Goal: Check status: Check status

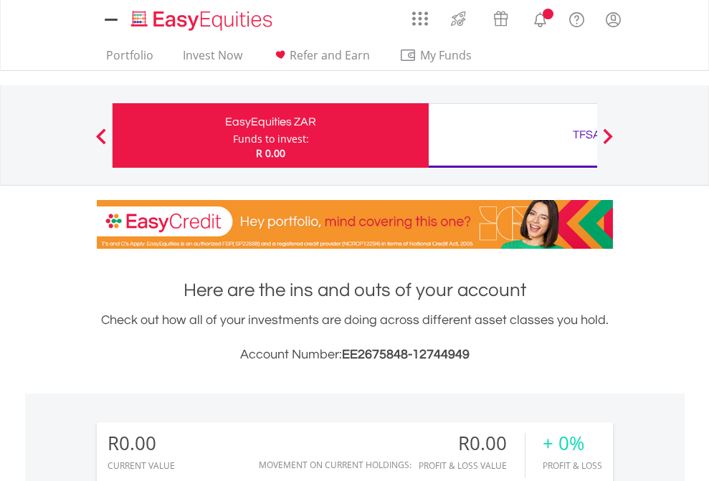
scroll to position [138, 225]
click at [233, 135] on div "Funds to invest:" at bounding box center [271, 139] width 76 height 14
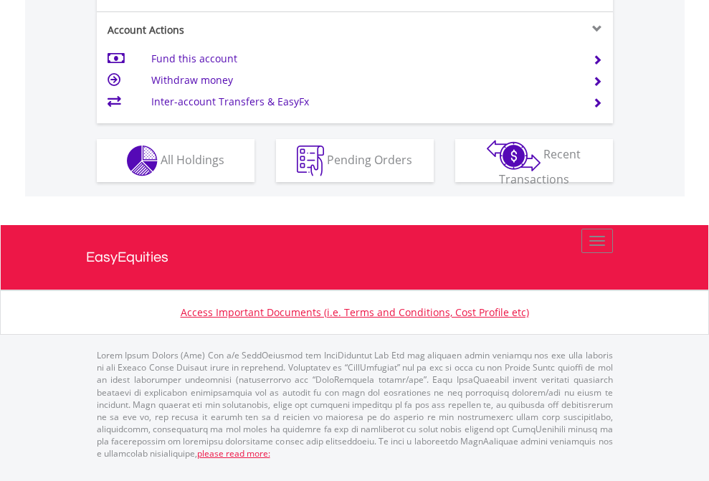
scroll to position [1345, 0]
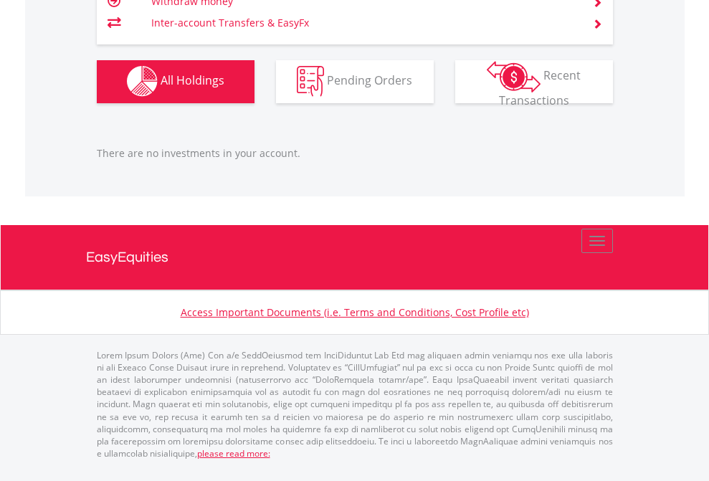
scroll to position [138, 225]
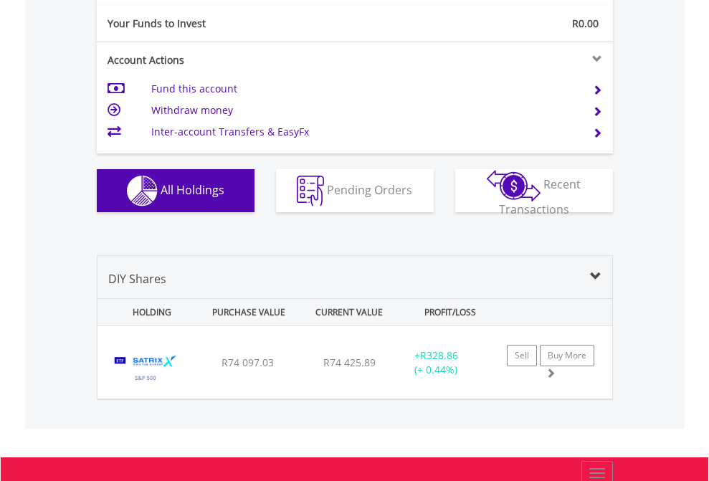
scroll to position [1594, 0]
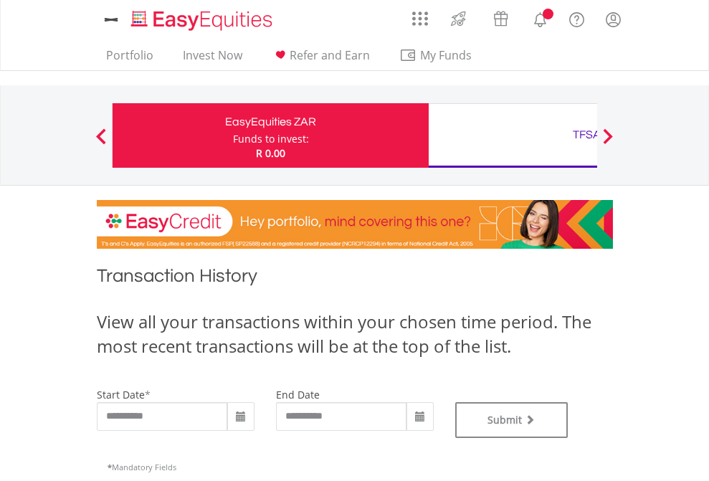
scroll to position [581, 0]
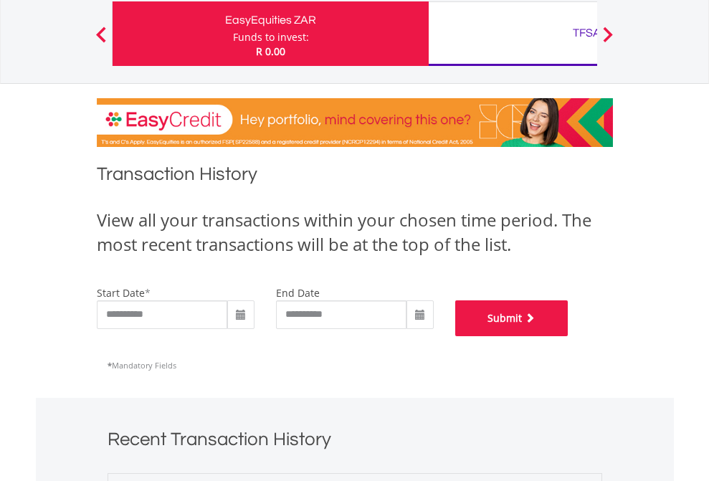
click at [568, 336] on button "Submit" at bounding box center [511, 318] width 113 height 36
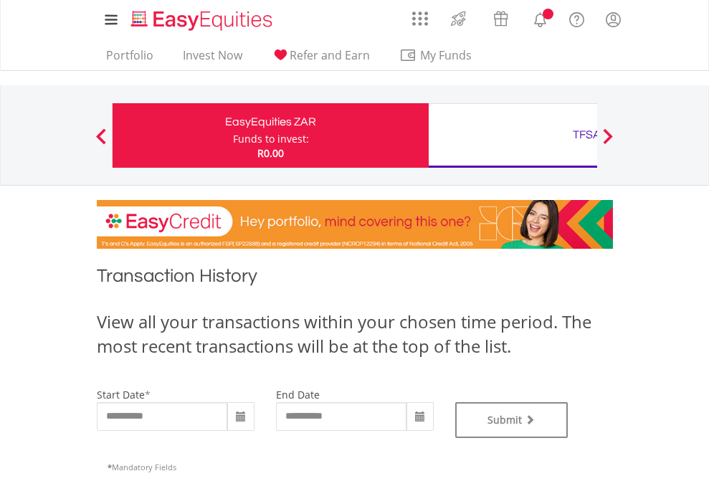
click at [512, 135] on div "TFSA" at bounding box center [586, 135] width 299 height 20
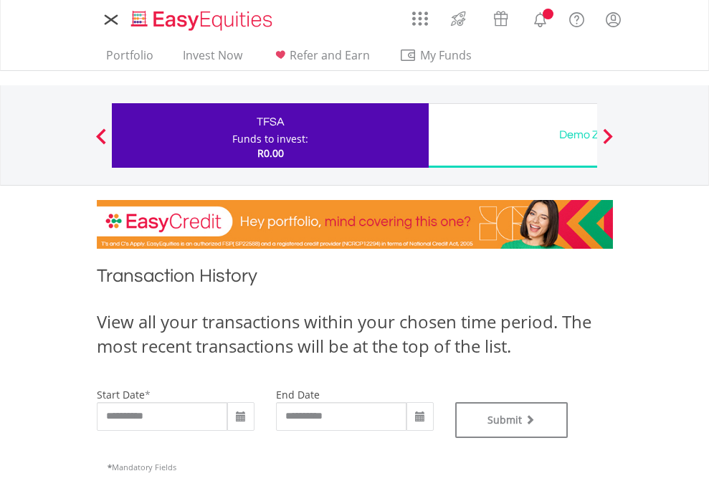
type input "**********"
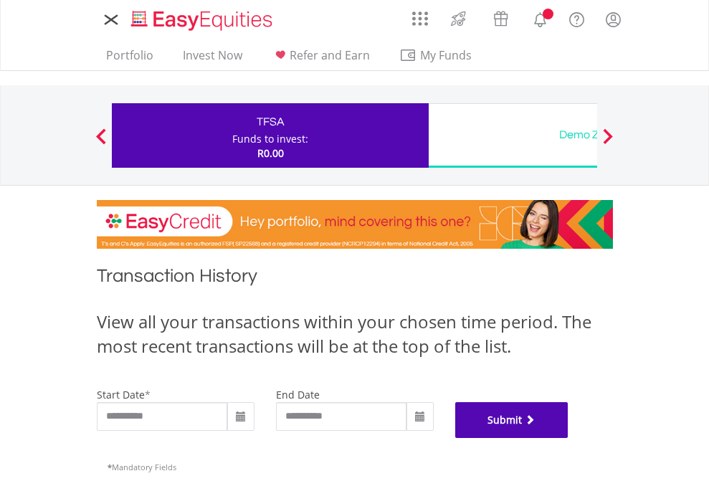
click at [568, 438] on button "Submit" at bounding box center [511, 420] width 113 height 36
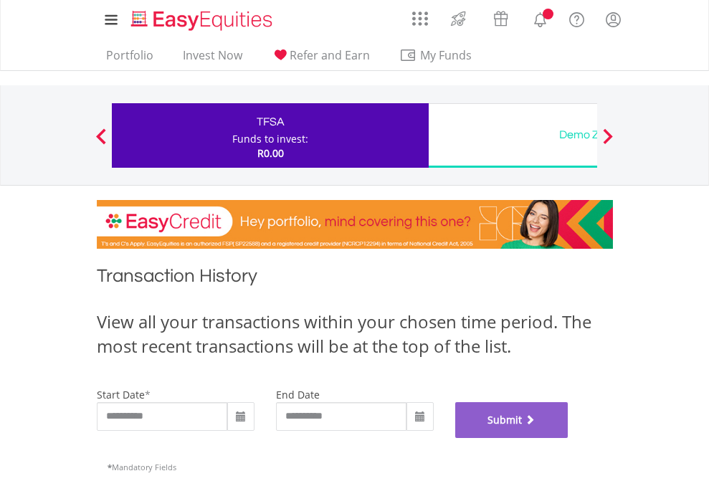
scroll to position [581, 0]
